Goal: Information Seeking & Learning: Find specific fact

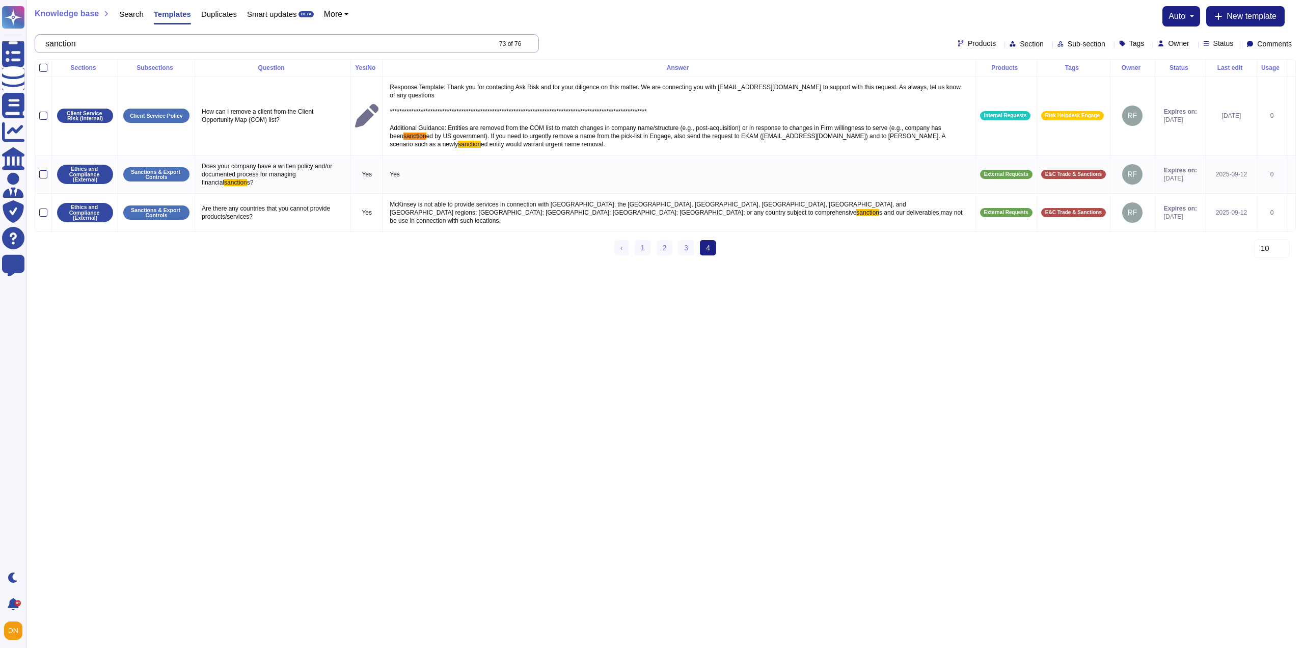
drag, startPoint x: 136, startPoint y: 41, endPoint x: 41, endPoint y: 41, distance: 94.3
click at [41, 41] on div "sanction 73 of 76" at bounding box center [287, 43] width 504 height 19
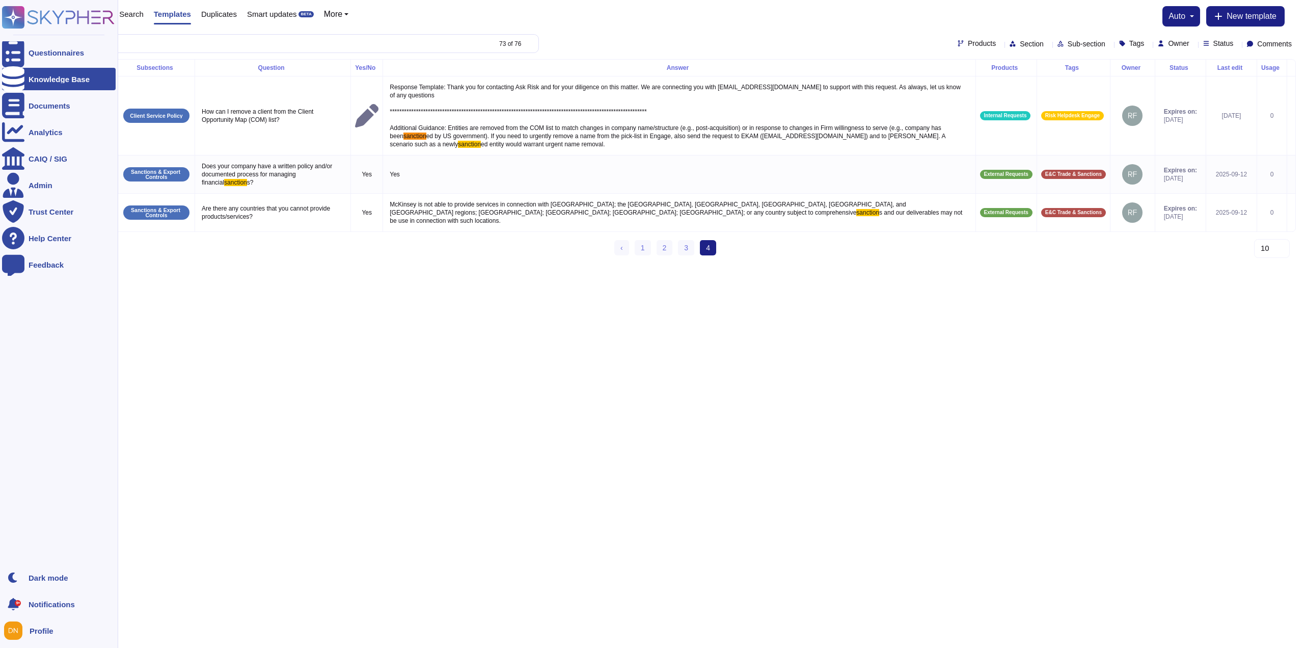
click at [12, 79] on icon at bounding box center [13, 78] width 22 height 25
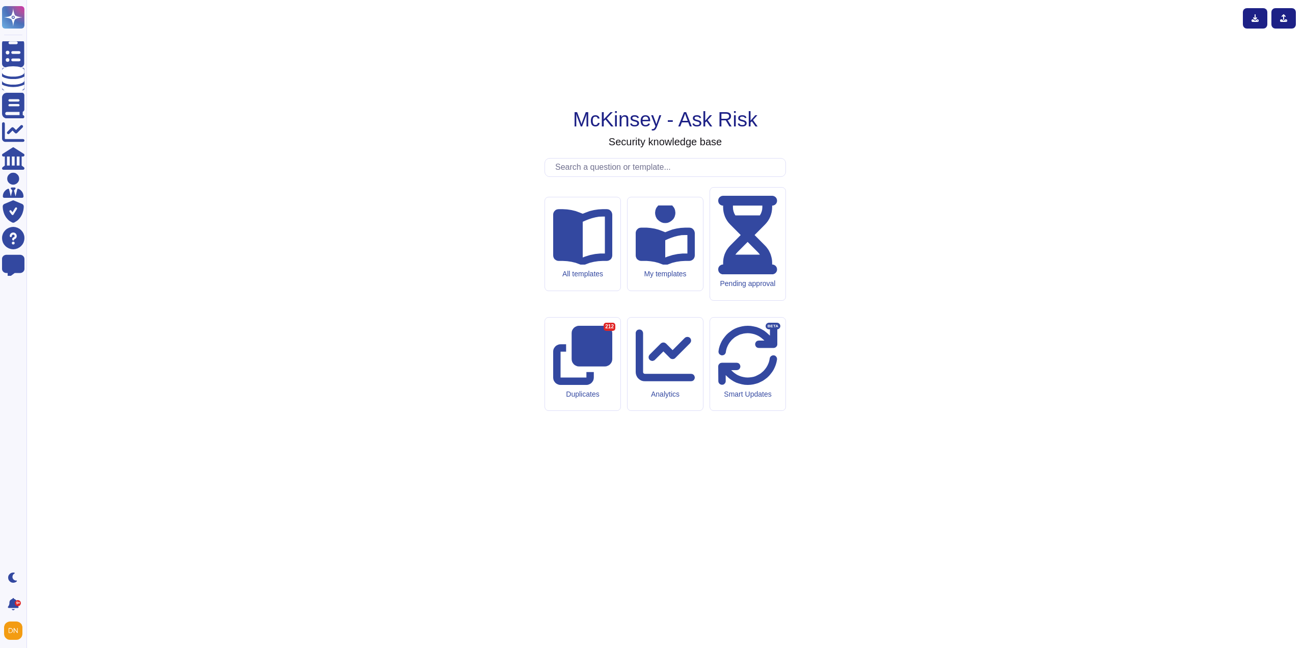
click at [594, 176] on input "text" at bounding box center [667, 167] width 235 height 18
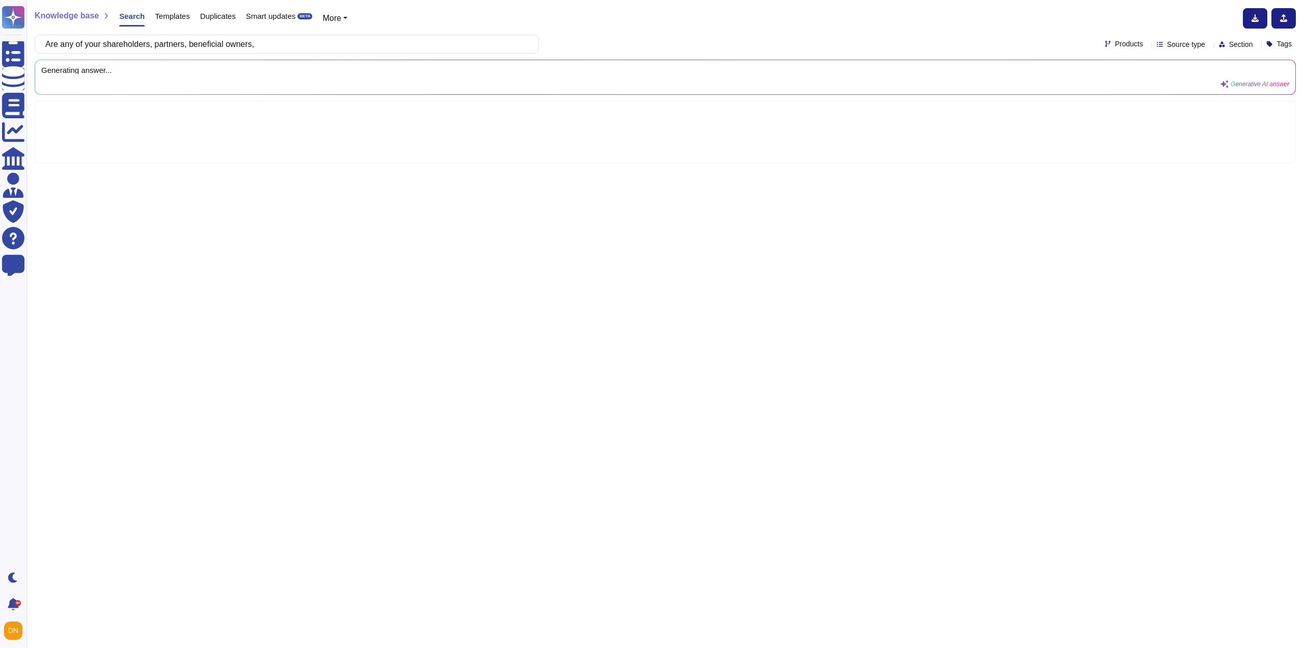
click at [303, 45] on input "Are any of your shareholders, partners, beneficial owners," at bounding box center [284, 44] width 488 height 18
type input "Are any of your shareholders, partners, beneficial owners, Relatives or close b…"
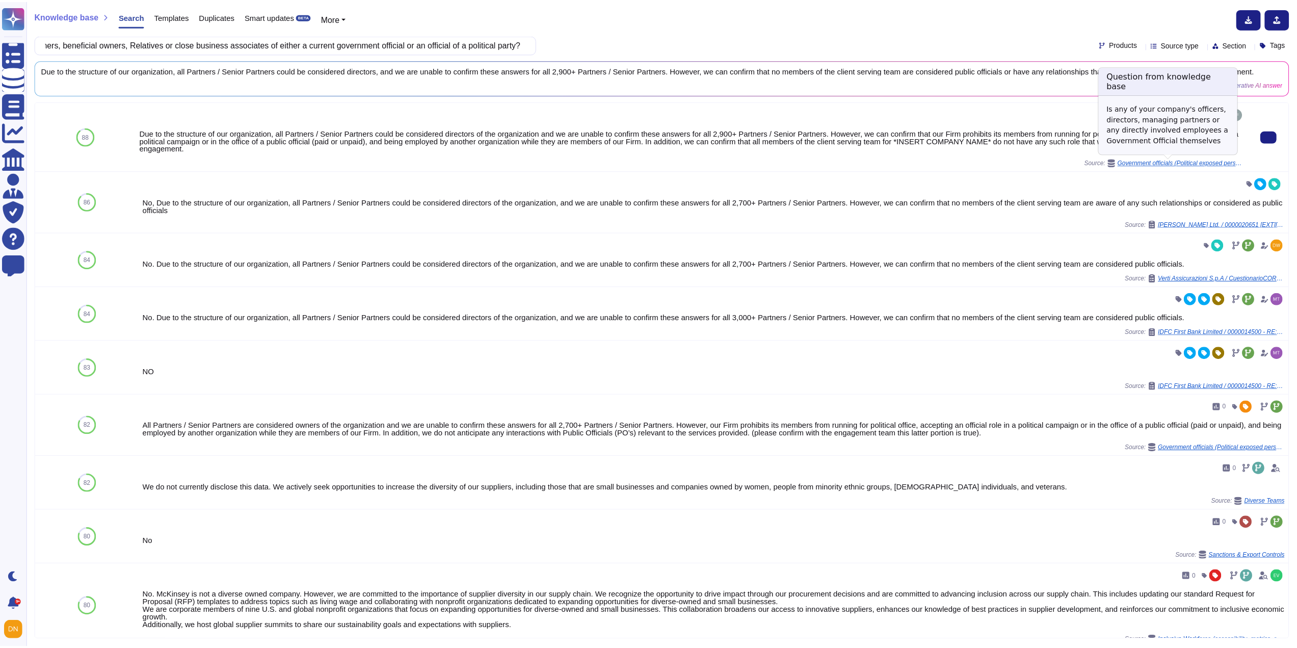
scroll to position [0, 0]
click at [1217, 163] on span "Government officials (Political exposed personas (PEPs))" at bounding box center [1186, 162] width 127 height 6
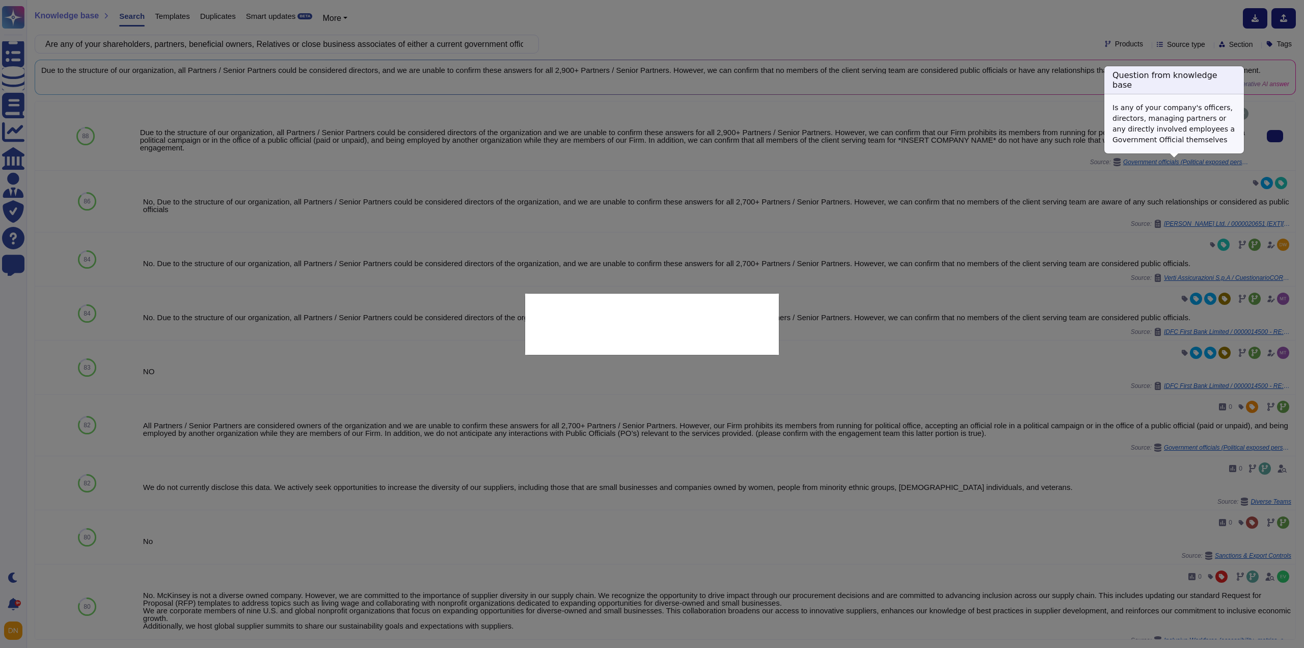
type textarea "Is any of your company's officers, directors, managing partners or any directly…"
type textarea "Due to the structure of our organization, all Partners / Senior Partners could …"
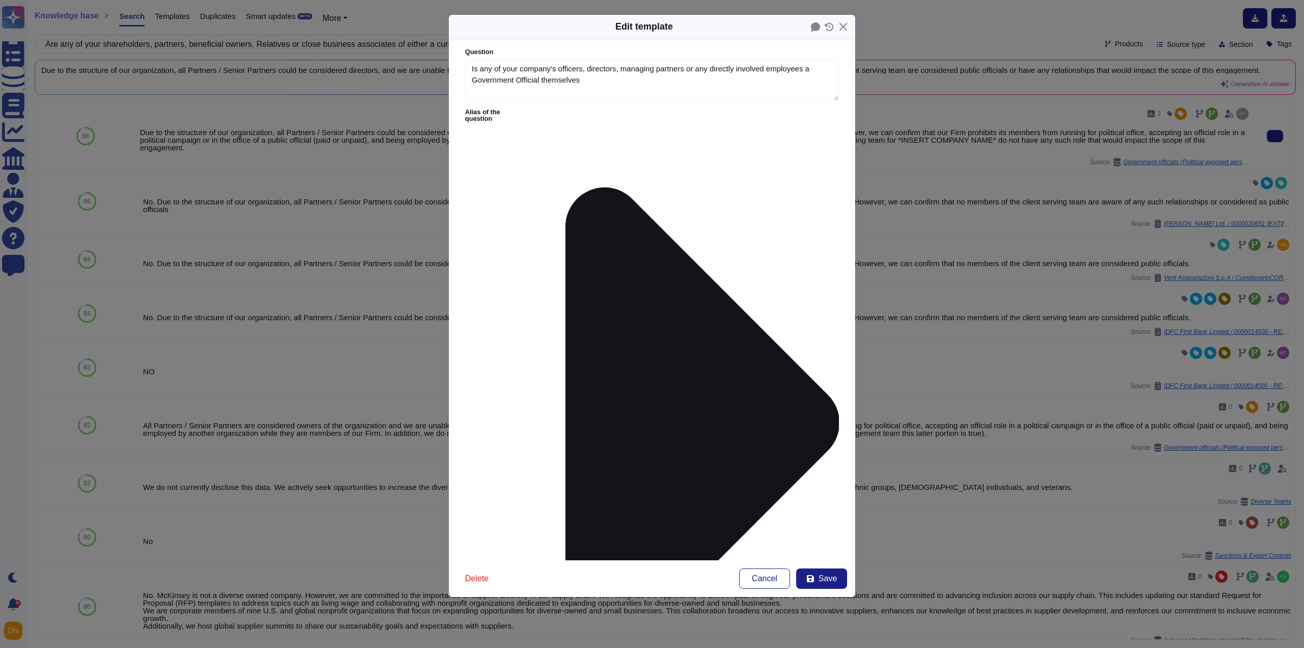
type textarea "Is any of your company's officers, directors, managing partners or any directly…"
type textarea "Due to the structure of our organization, all Partners / Senior Partners could …"
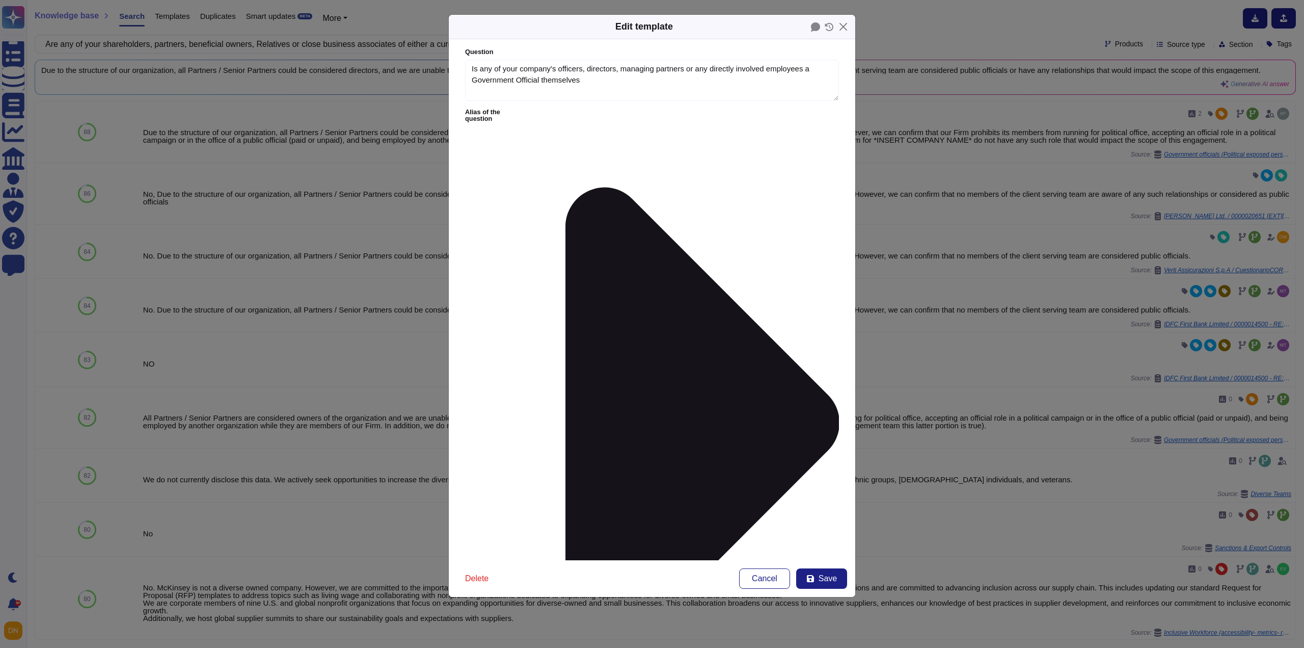
drag, startPoint x: 828, startPoint y: 185, endPoint x: 828, endPoint y: 241, distance: 56.0
click at [841, 27] on button "Close" at bounding box center [844, 27] width 16 height 16
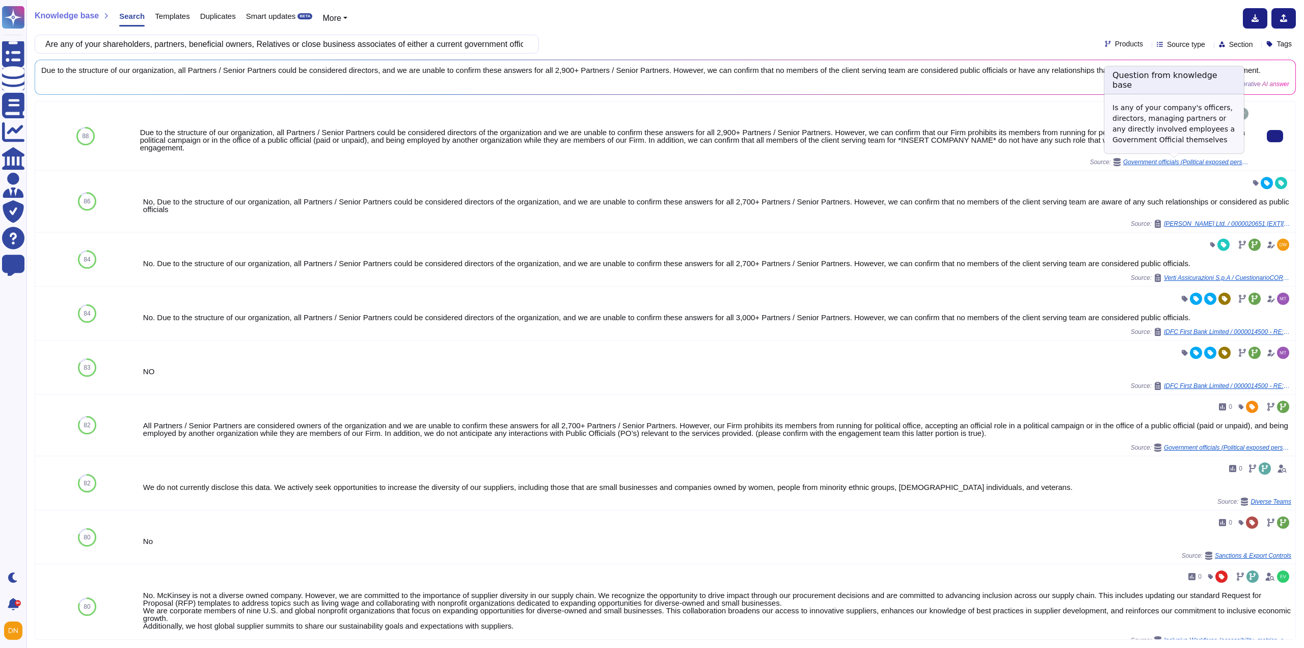
click at [1173, 162] on span "Government officials (Political exposed personas (PEPs))" at bounding box center [1186, 162] width 127 height 6
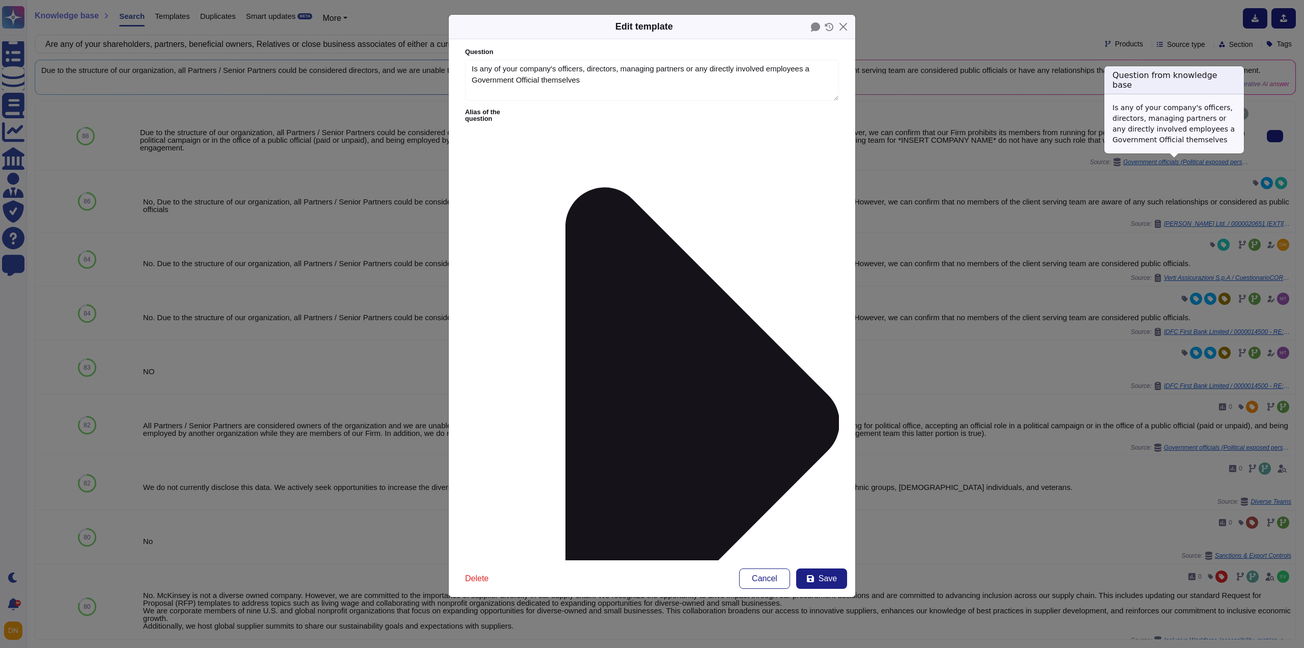
type textarea "Is any of your company's officers, directors, managing partners or any directly…"
type textarea "Due to the structure of our organization, all Partners / Senior Partners could …"
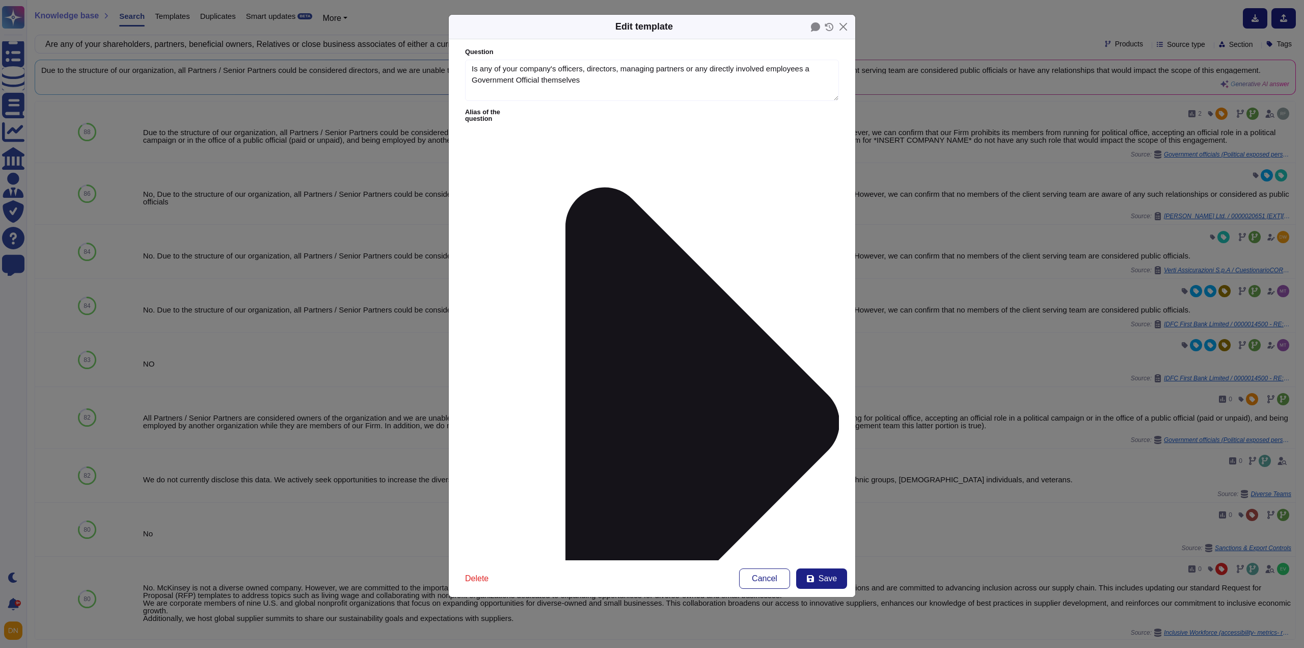
drag, startPoint x: 830, startPoint y: 187, endPoint x: 834, endPoint y: 255, distance: 67.9
click at [834, 255] on form "Question Is any of your company's officers, directors, managing partners or any…" at bounding box center [652, 299] width 407 height 521
click at [842, 35] on div "Edit template" at bounding box center [652, 27] width 407 height 24
click at [843, 26] on button "Close" at bounding box center [844, 27] width 16 height 16
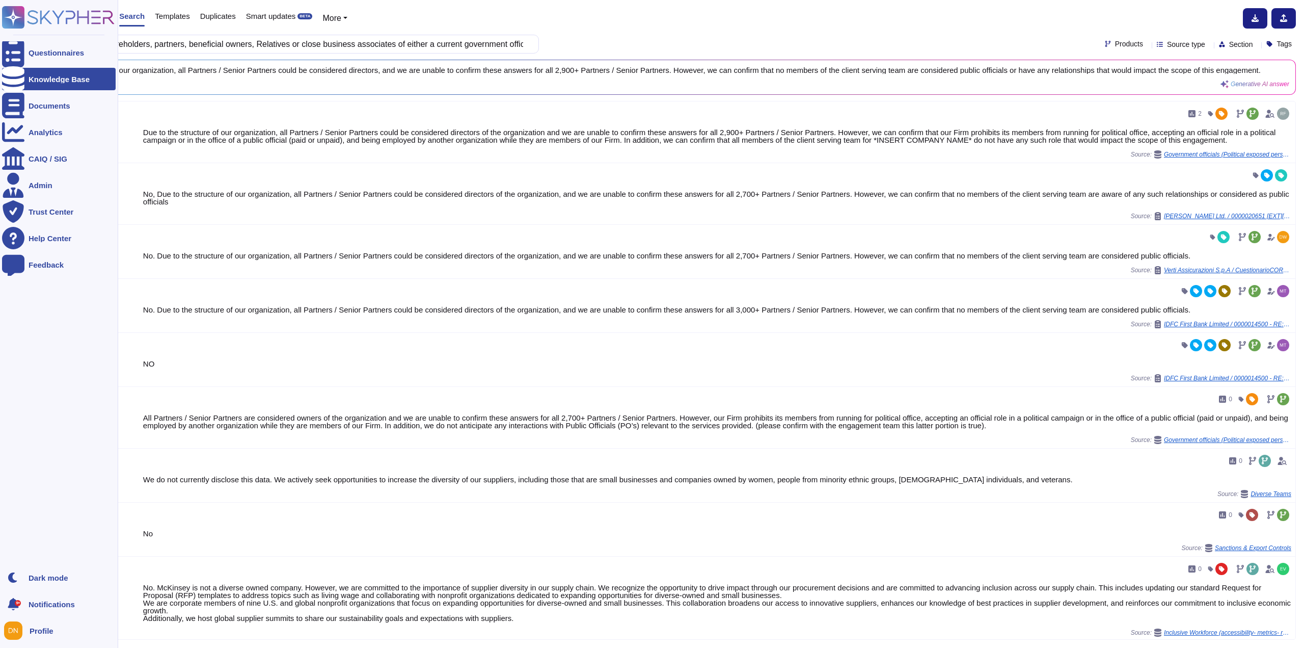
click at [19, 78] on icon at bounding box center [13, 78] width 22 height 25
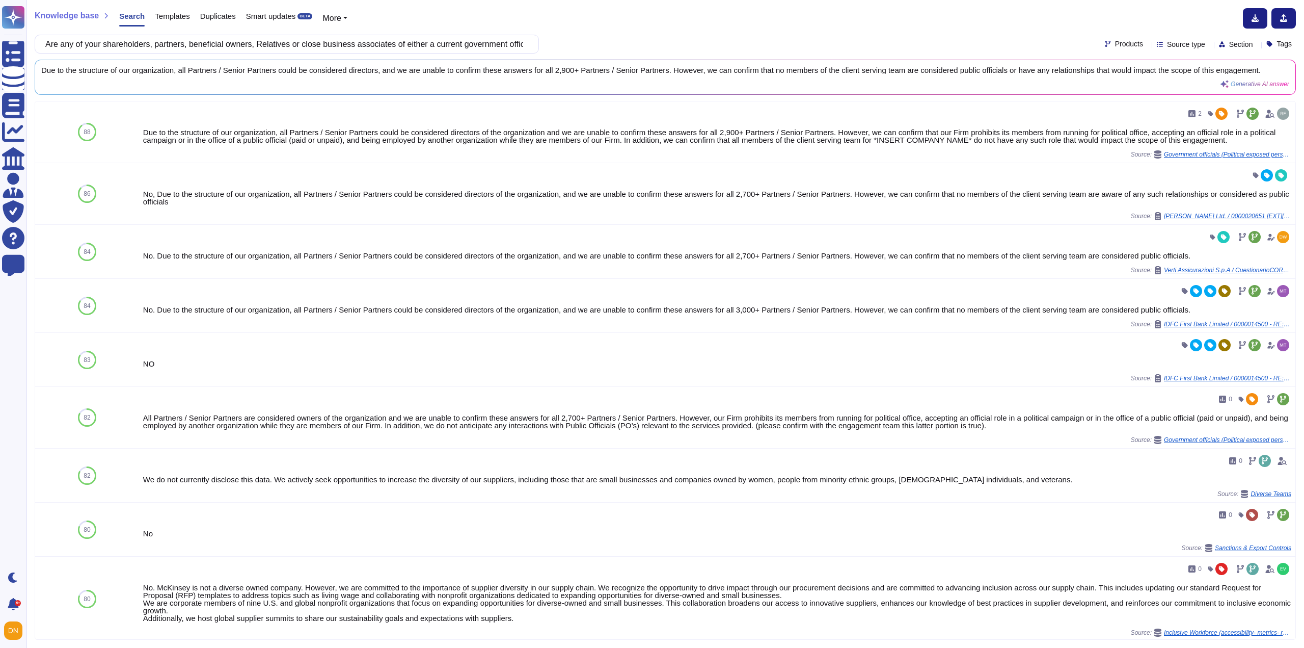
click at [168, 19] on span "Templates" at bounding box center [172, 16] width 35 height 8
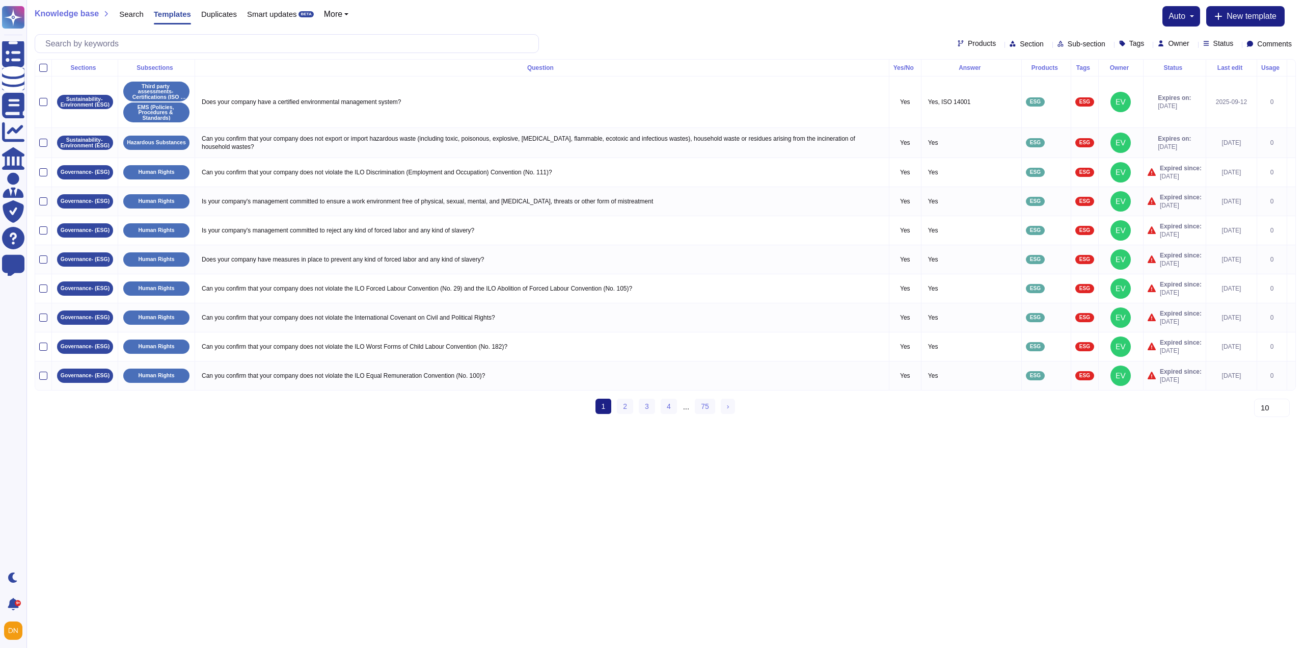
click at [172, 55] on div "Knowledge base Search Templates Duplicates Smart updates BETA More auto New tem…" at bounding box center [665, 29] width 1278 height 59
click at [169, 44] on input "text" at bounding box center [289, 44] width 498 height 18
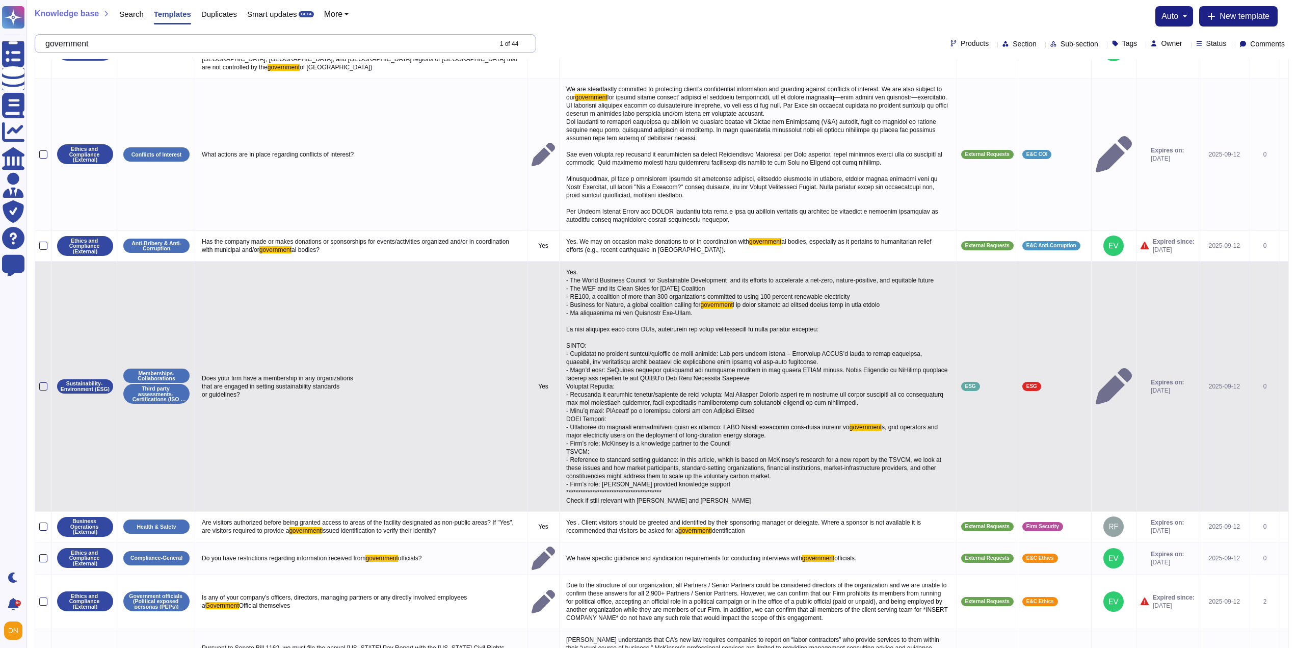
scroll to position [186, 0]
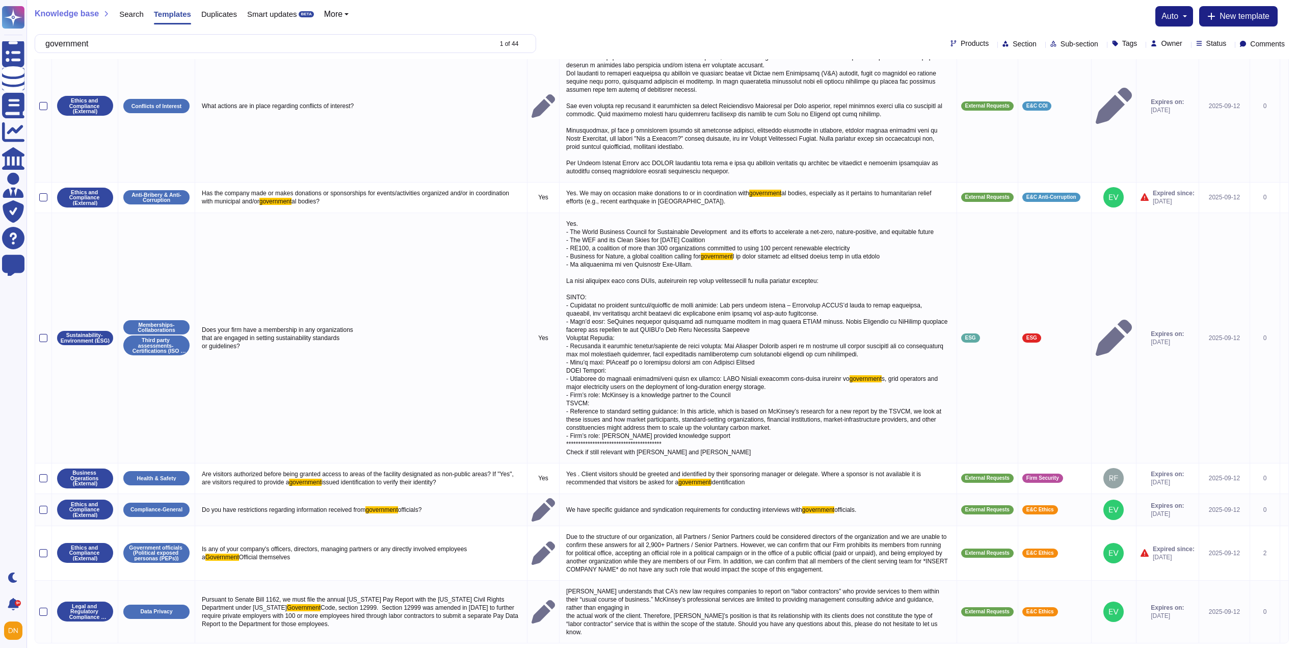
type input "government"
click at [651, 647] on link "2" at bounding box center [651, 658] width 16 height 15
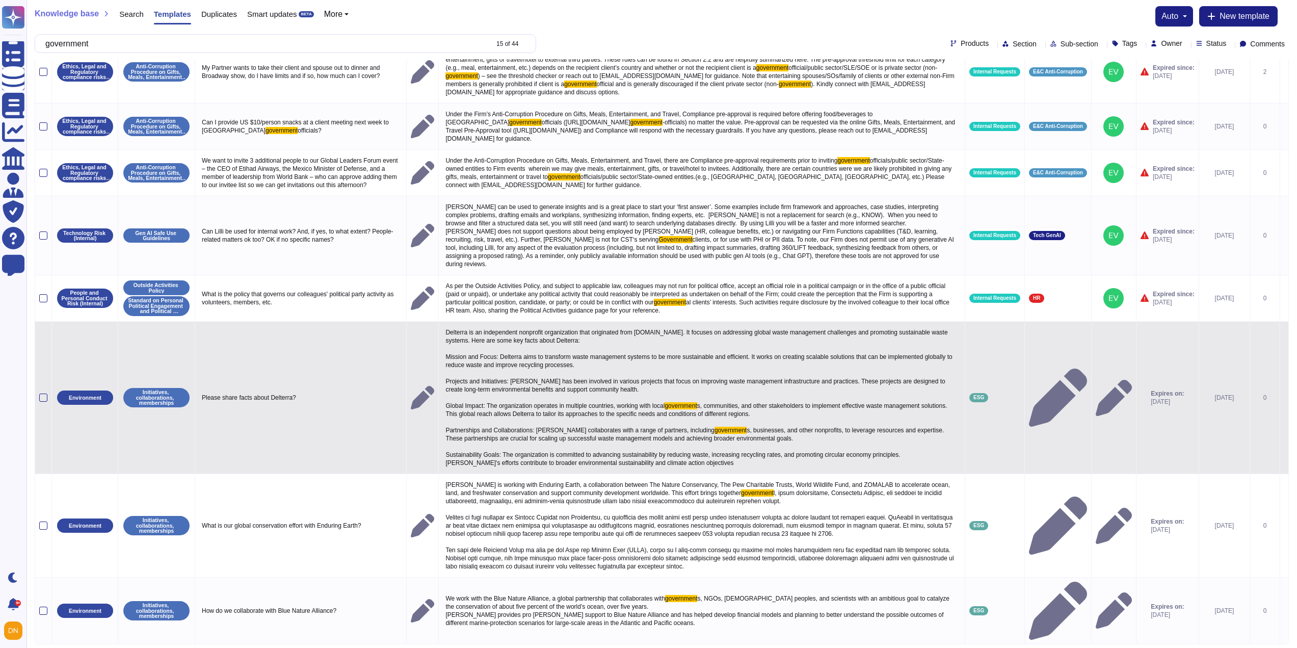
scroll to position [184, 0]
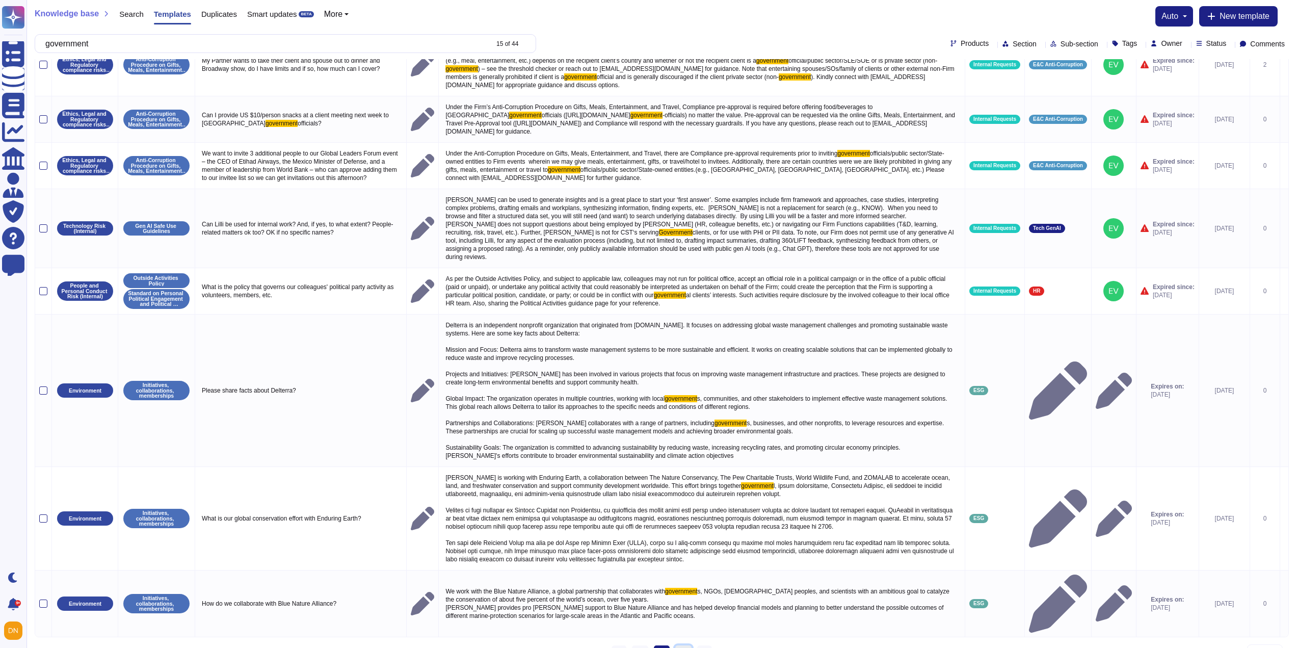
click at [680, 645] on link "3" at bounding box center [683, 652] width 16 height 15
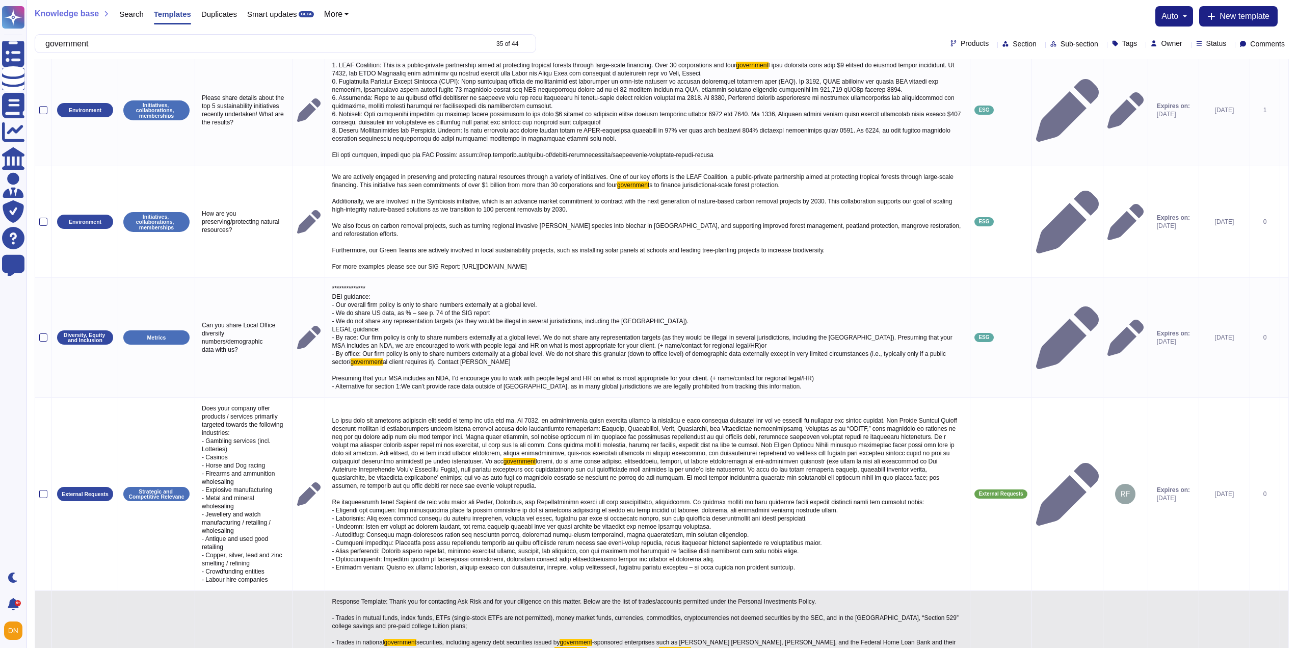
scroll to position [363, 0]
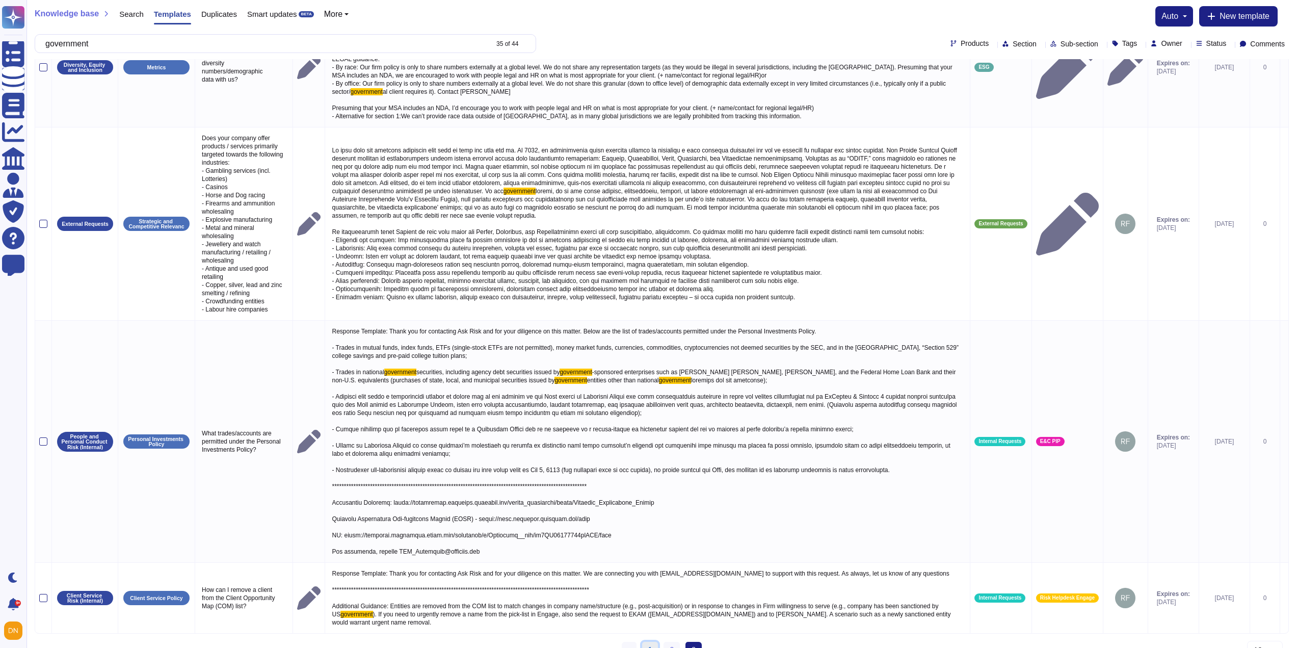
click at [653, 641] on link "1" at bounding box center [650, 648] width 16 height 15
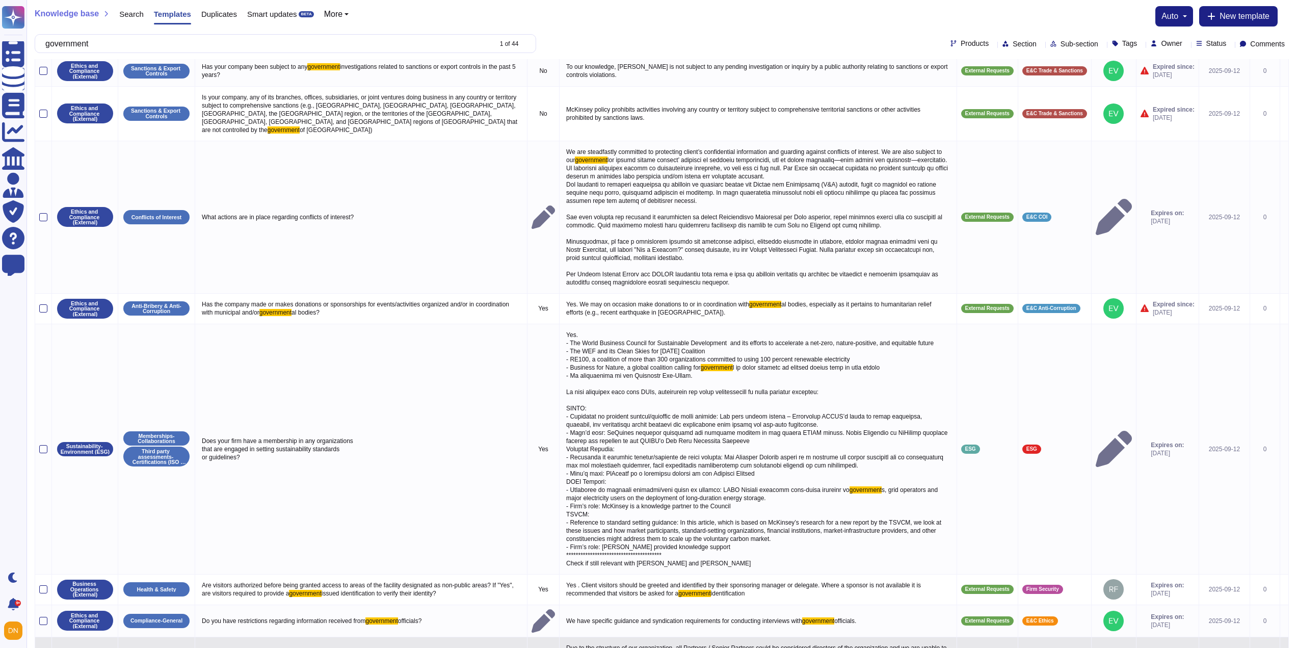
scroll to position [186, 0]
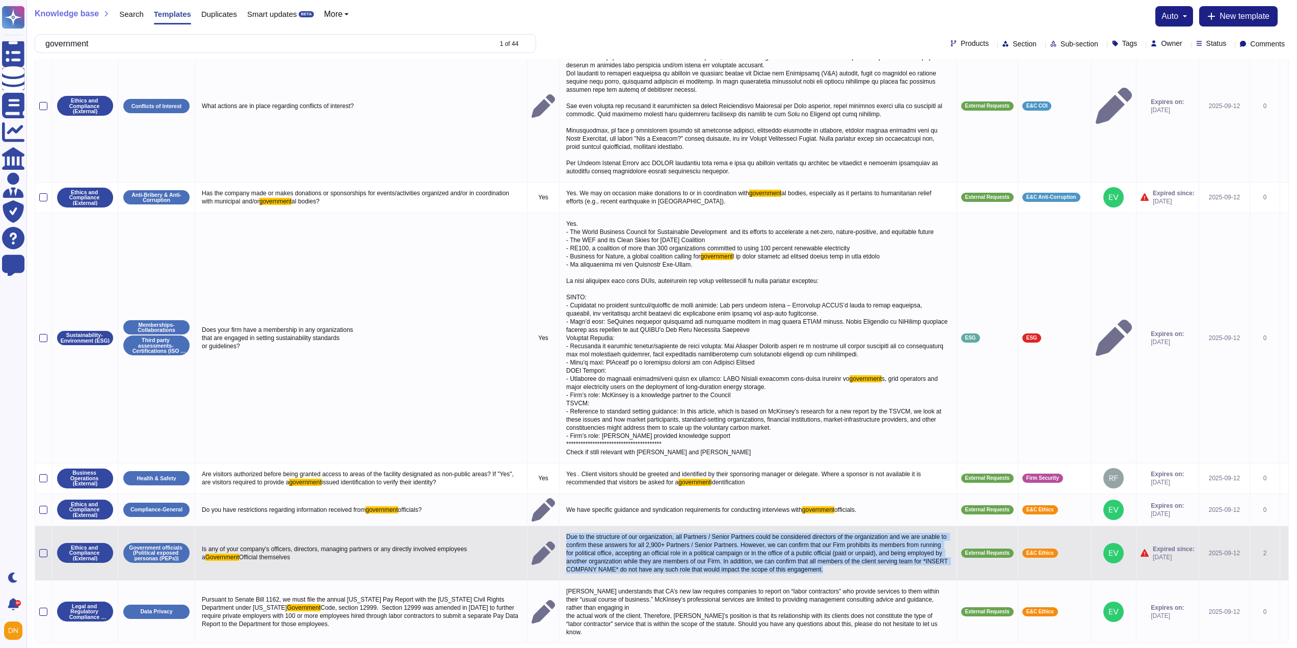
drag, startPoint x: 570, startPoint y: 552, endPoint x: 505, endPoint y: 513, distance: 75.2
click at [559, 525] on td "Due to the structure of our organization, all Partners / Senior Partners could …" at bounding box center [757, 552] width 397 height 55
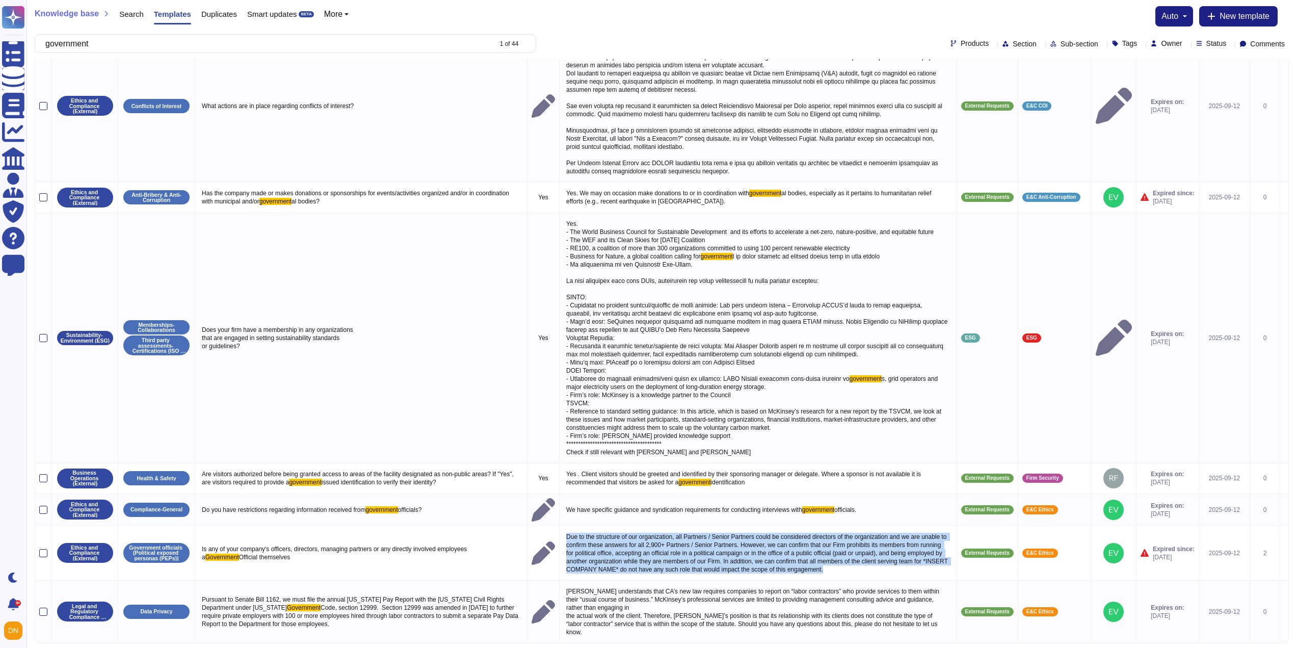
copy p "Due to the structure of our organization, all Partners / Senior Partners could …"
